Goal: Task Accomplishment & Management: Manage account settings

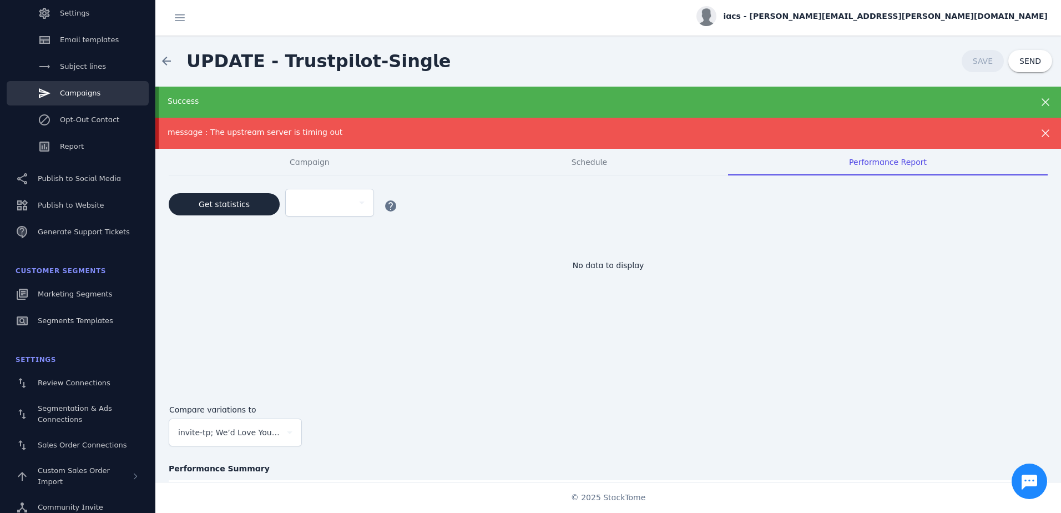
click at [963, 24] on div "iacs - [PERSON_NAME][EMAIL_ADDRESS][PERSON_NAME][DOMAIN_NAME]" at bounding box center [872, 16] width 351 height 20
click at [1012, 111] on span "Sign out" at bounding box center [1013, 106] width 32 height 13
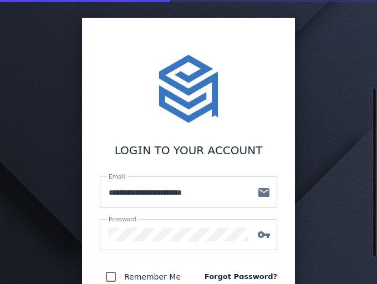
scroll to position [56, 0]
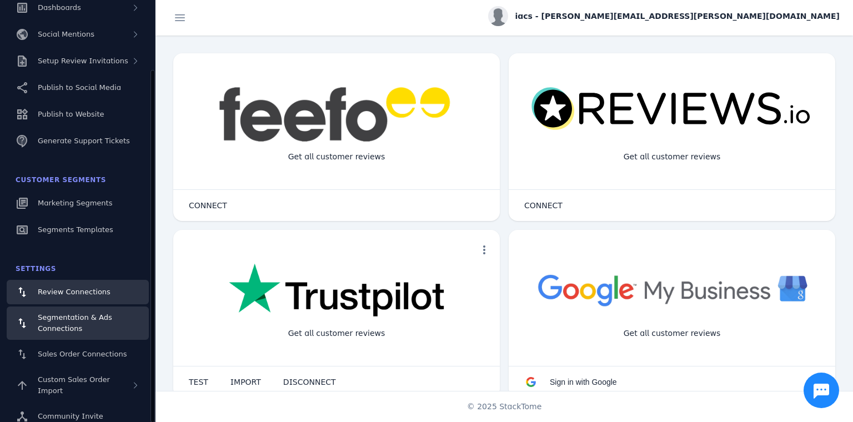
click at [107, 284] on div "Segmentation & Ads Connections" at bounding box center [89, 323] width 102 height 22
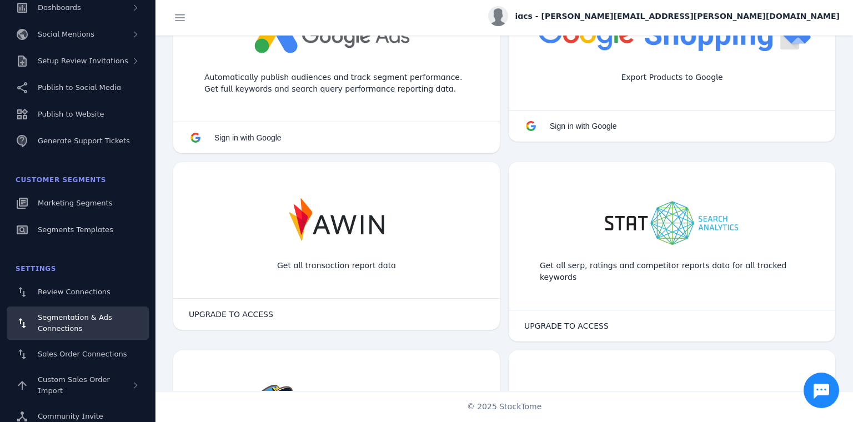
scroll to position [666, 0]
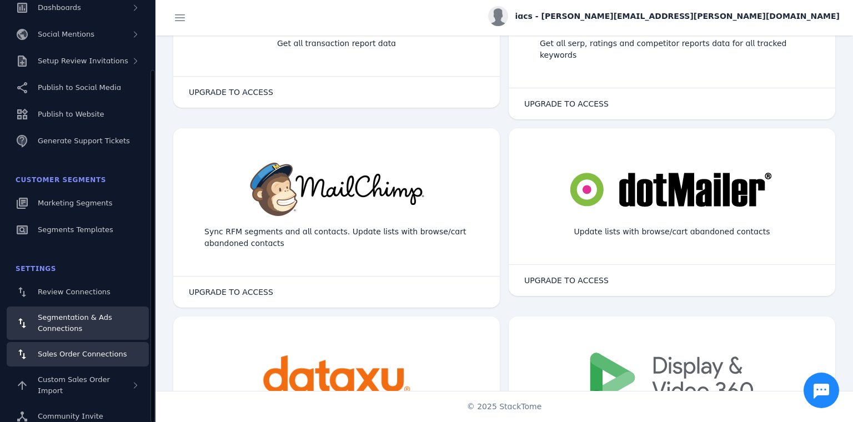
click at [118, 284] on link "Sales Order Connections" at bounding box center [78, 354] width 142 height 24
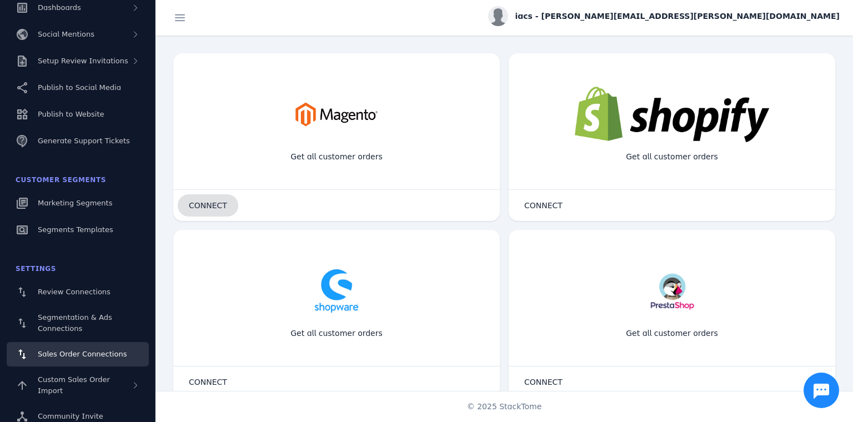
click at [215, 204] on span "CONNECT" at bounding box center [208, 205] width 38 height 8
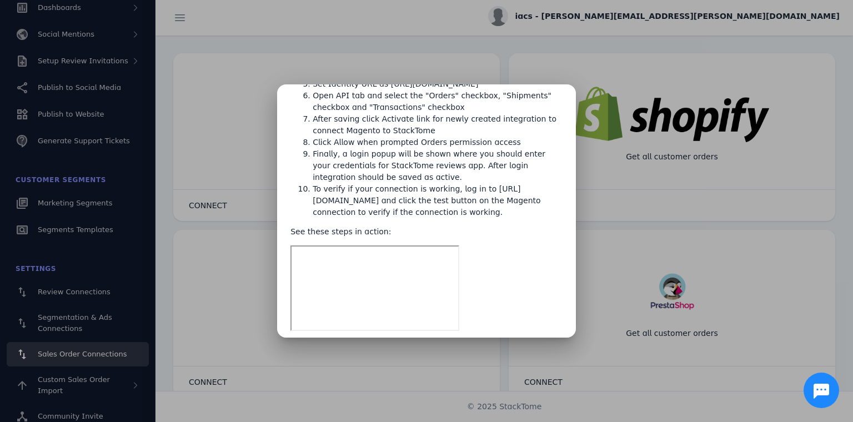
scroll to position [136, 0]
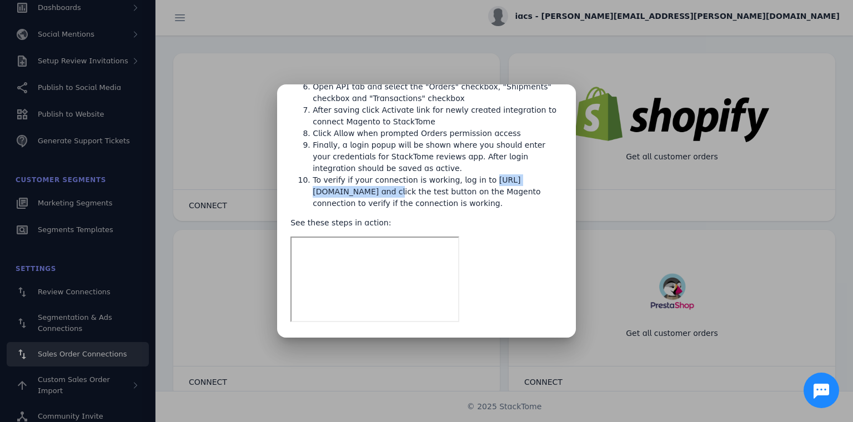
drag, startPoint x: 313, startPoint y: 191, endPoint x: 404, endPoint y: 193, distance: 91.1
click at [377, 193] on li "To verify if your connection is working, log in to [URL][DOMAIN_NAME] and click…" at bounding box center [437, 191] width 250 height 35
copy li "[URL][DOMAIN_NAME]"
click at [377, 225] on div at bounding box center [426, 211] width 853 height 422
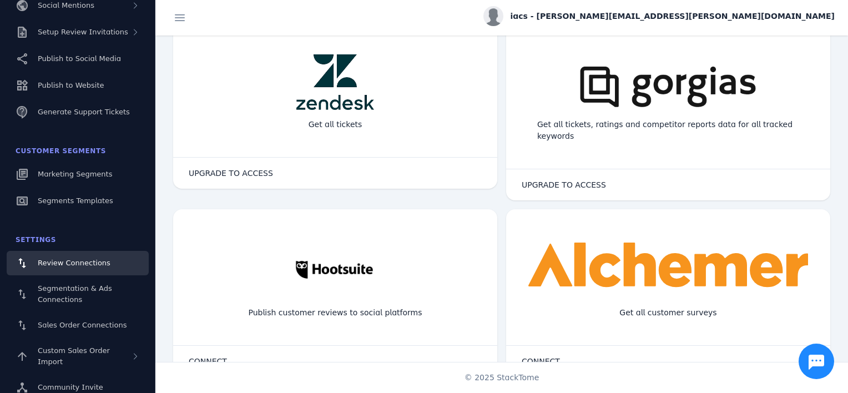
scroll to position [656, 0]
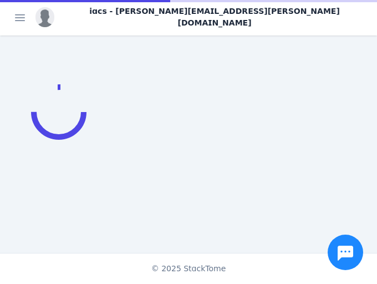
scroll to position [222, 0]
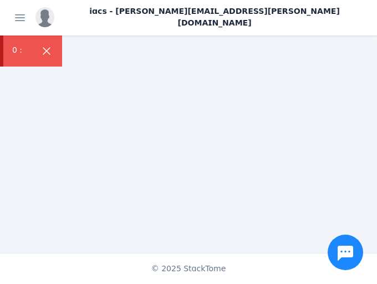
click at [317, 17] on span "iacs - [PERSON_NAME][EMAIL_ADDRESS][PERSON_NAME][DOMAIN_NAME]" at bounding box center [214, 17] width 307 height 23
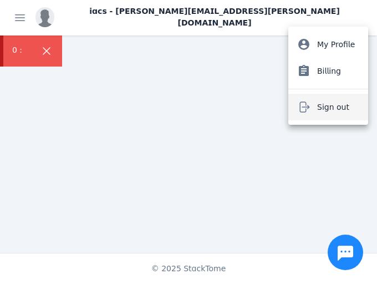
click at [326, 105] on span "Sign out" at bounding box center [333, 106] width 32 height 13
